Goal: Find specific page/section: Find specific page/section

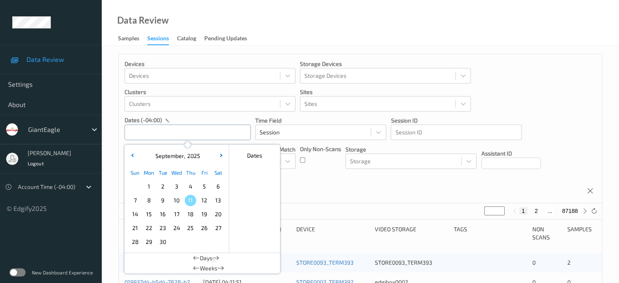
click at [147, 135] on input "text" at bounding box center [188, 132] width 126 height 15
click at [167, 202] on span "9" at bounding box center [162, 200] width 11 height 11
type input "[DATE] 00:00 -> [DATE] 23:59"
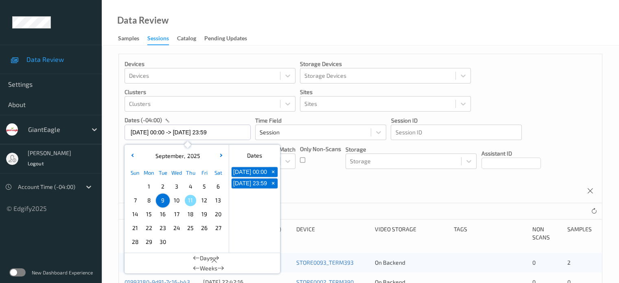
click at [345, 184] on div "Devices Devices Storage Devices Storage Devices Clusters Clusters Sites Sites d…" at bounding box center [360, 128] width 483 height 149
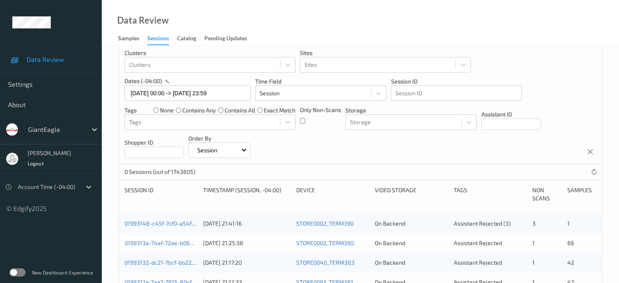
scroll to position [38, 0]
click at [221, 37] on div "Pending Updates" at bounding box center [225, 39] width 43 height 10
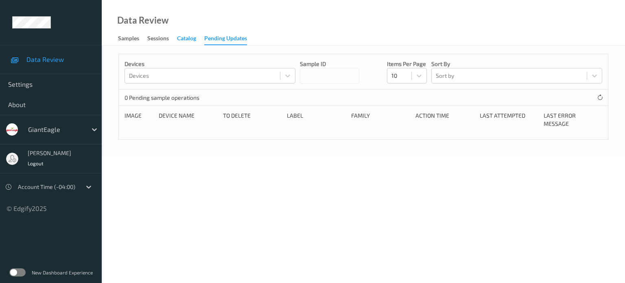
click at [186, 40] on div "Catalog" at bounding box center [186, 39] width 19 height 10
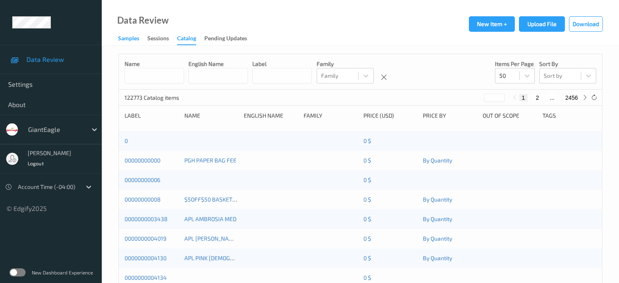
click at [124, 37] on div "Samples" at bounding box center [128, 39] width 21 height 10
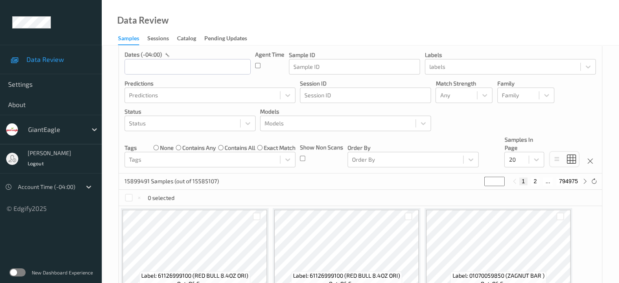
scroll to position [32, 0]
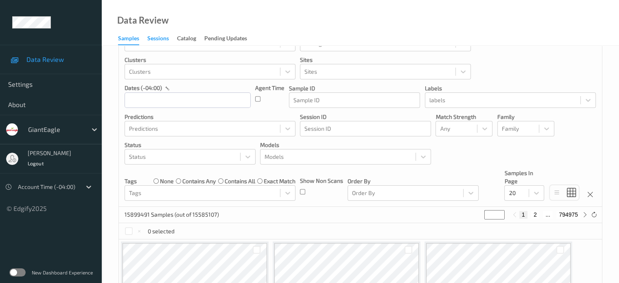
click at [155, 39] on div "Sessions" at bounding box center [158, 39] width 22 height 10
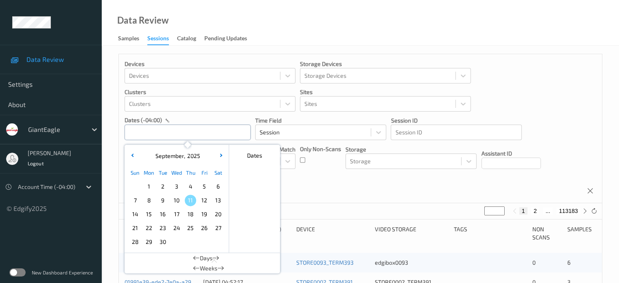
click at [135, 136] on input "text" at bounding box center [188, 132] width 126 height 15
click at [164, 202] on span "9" at bounding box center [162, 200] width 11 height 11
type input "[DATE] 00:00 -> [DATE] 23:59"
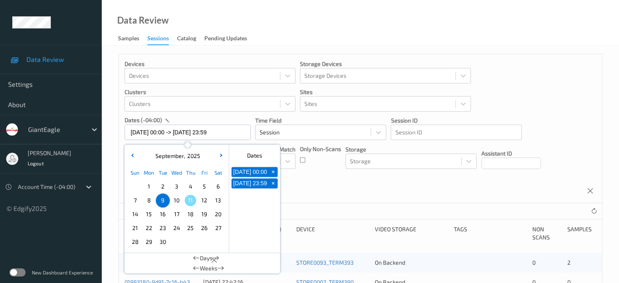
click at [318, 188] on div "Devices Devices Storage Devices Storage Devices Clusters Clusters Sites Sites d…" at bounding box center [360, 128] width 483 height 149
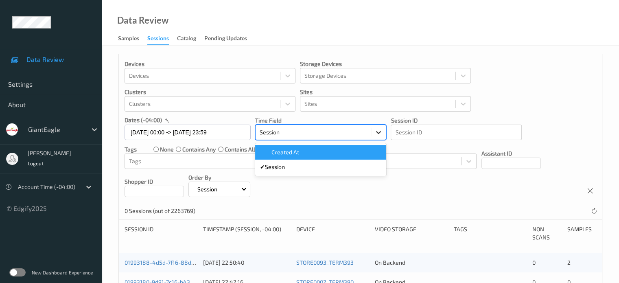
click at [378, 131] on icon at bounding box center [379, 132] width 8 height 8
